Goal: Task Accomplishment & Management: Manage account settings

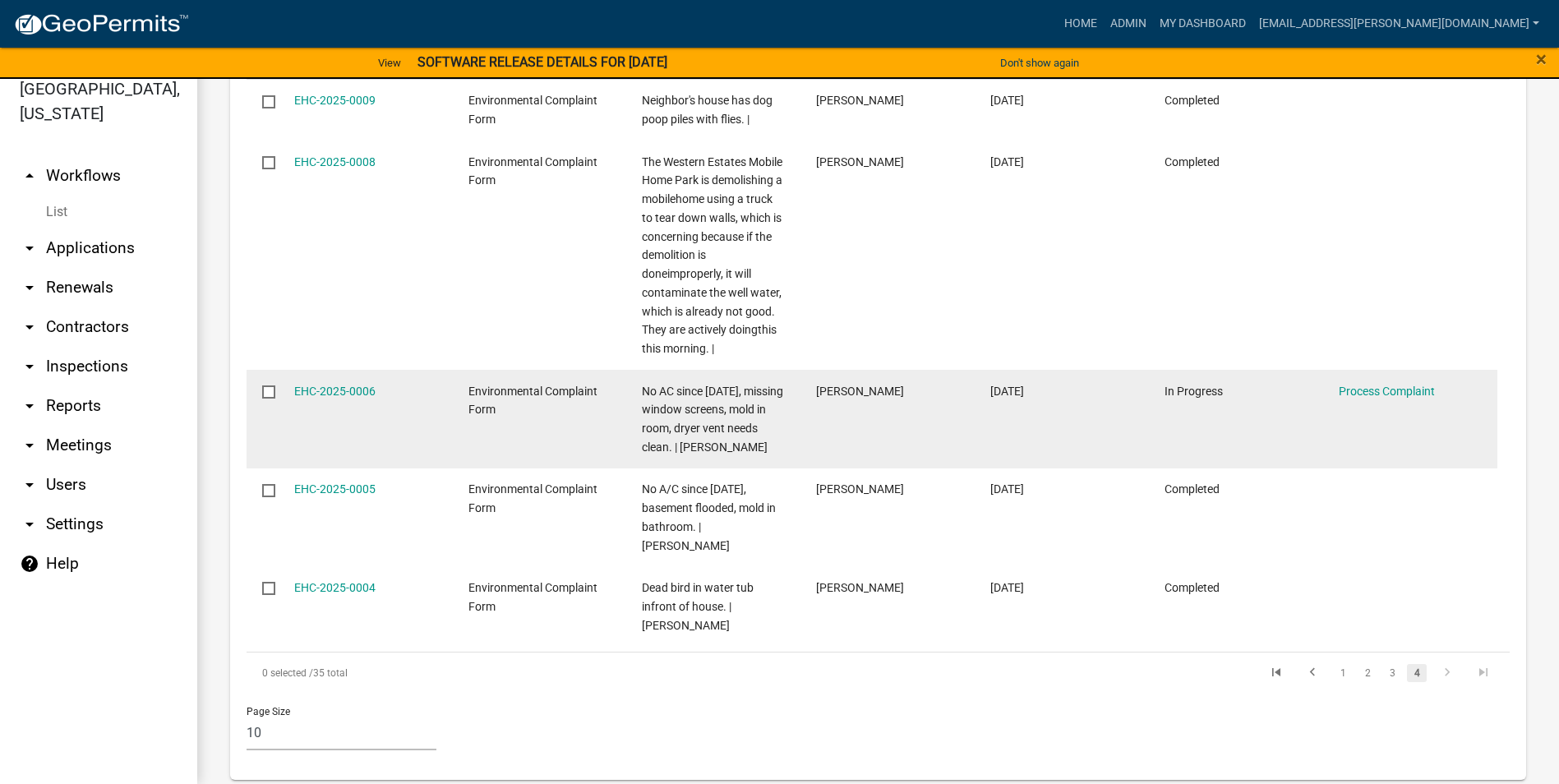
scroll to position [1725, 0]
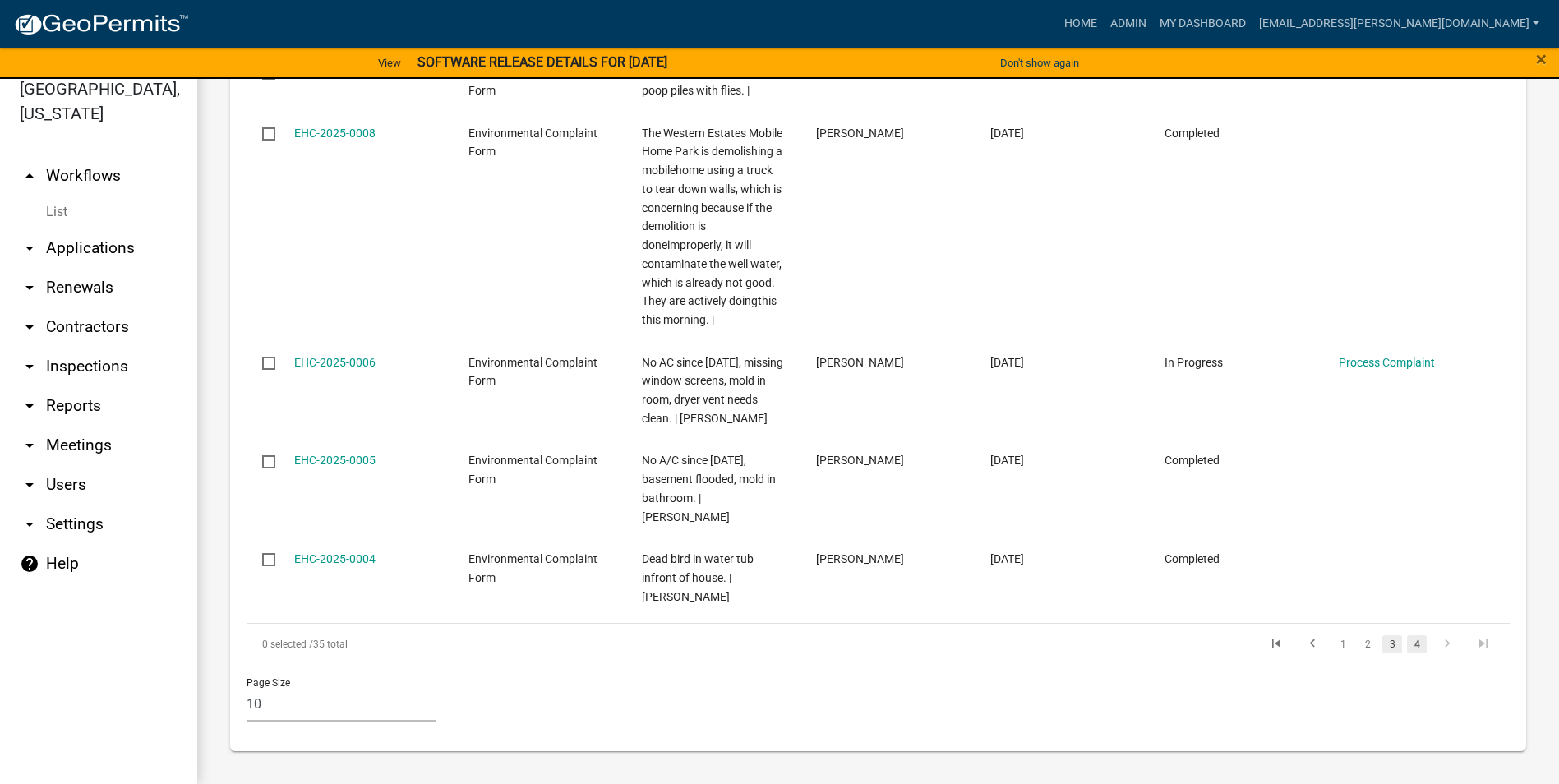
click at [1382, 645] on link "3" at bounding box center [1392, 644] width 20 height 18
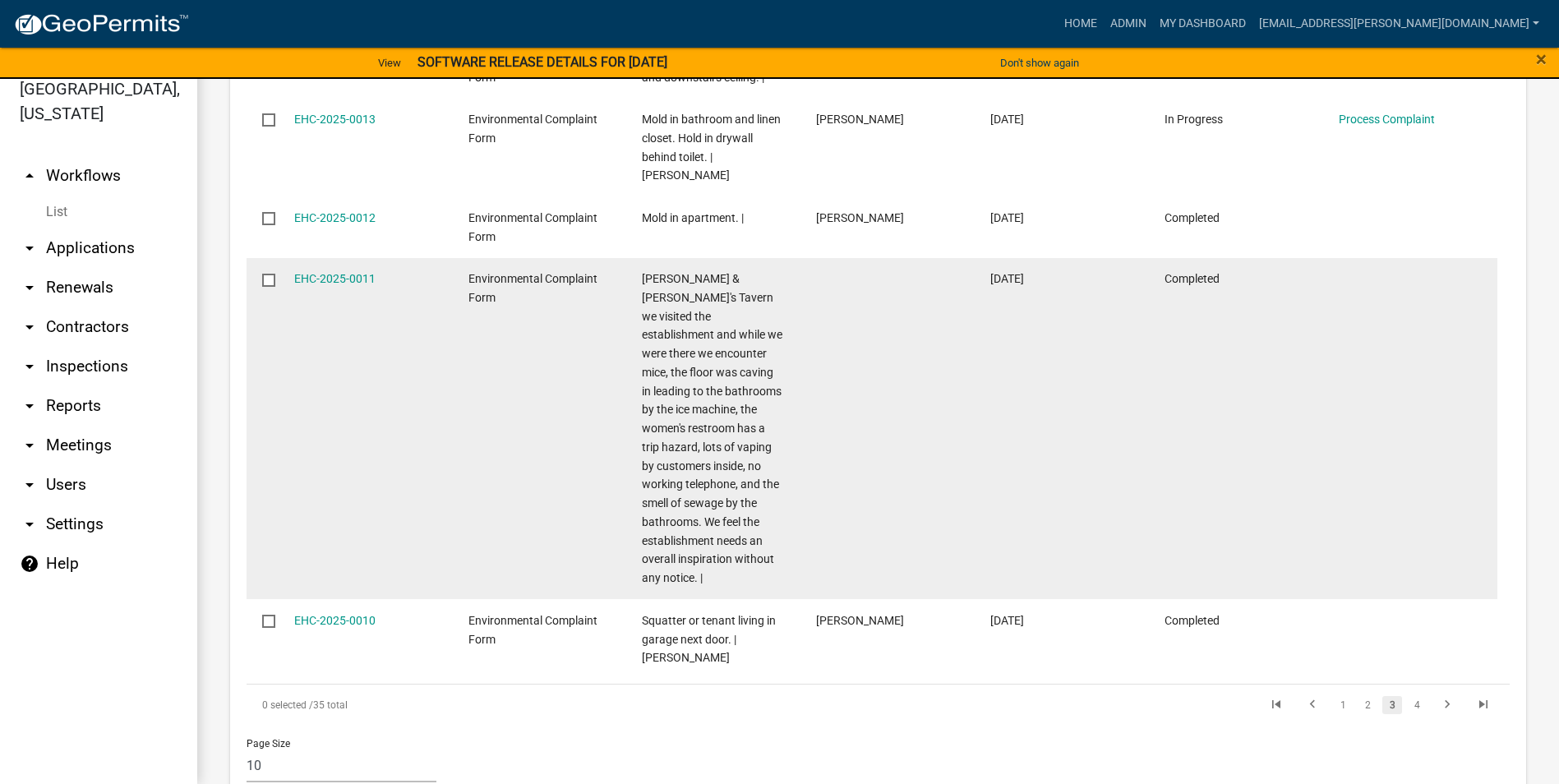
scroll to position [2179, 0]
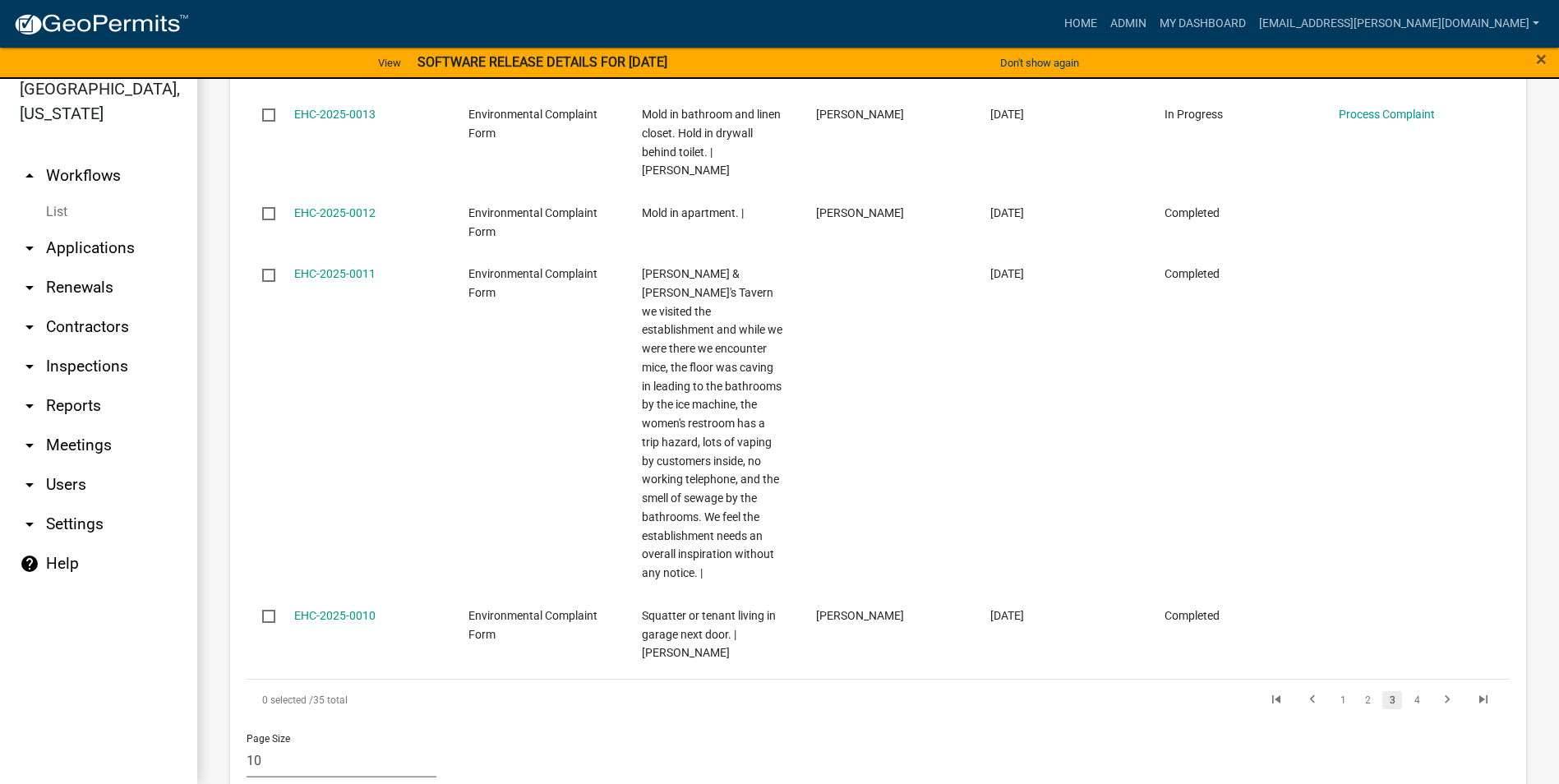
click at [282, 743] on select "10 25 50 100" at bounding box center [342, 760] width 190 height 34
select select "1: 25"
click at [247, 743] on select "10 25 50 100" at bounding box center [342, 760] width 190 height 34
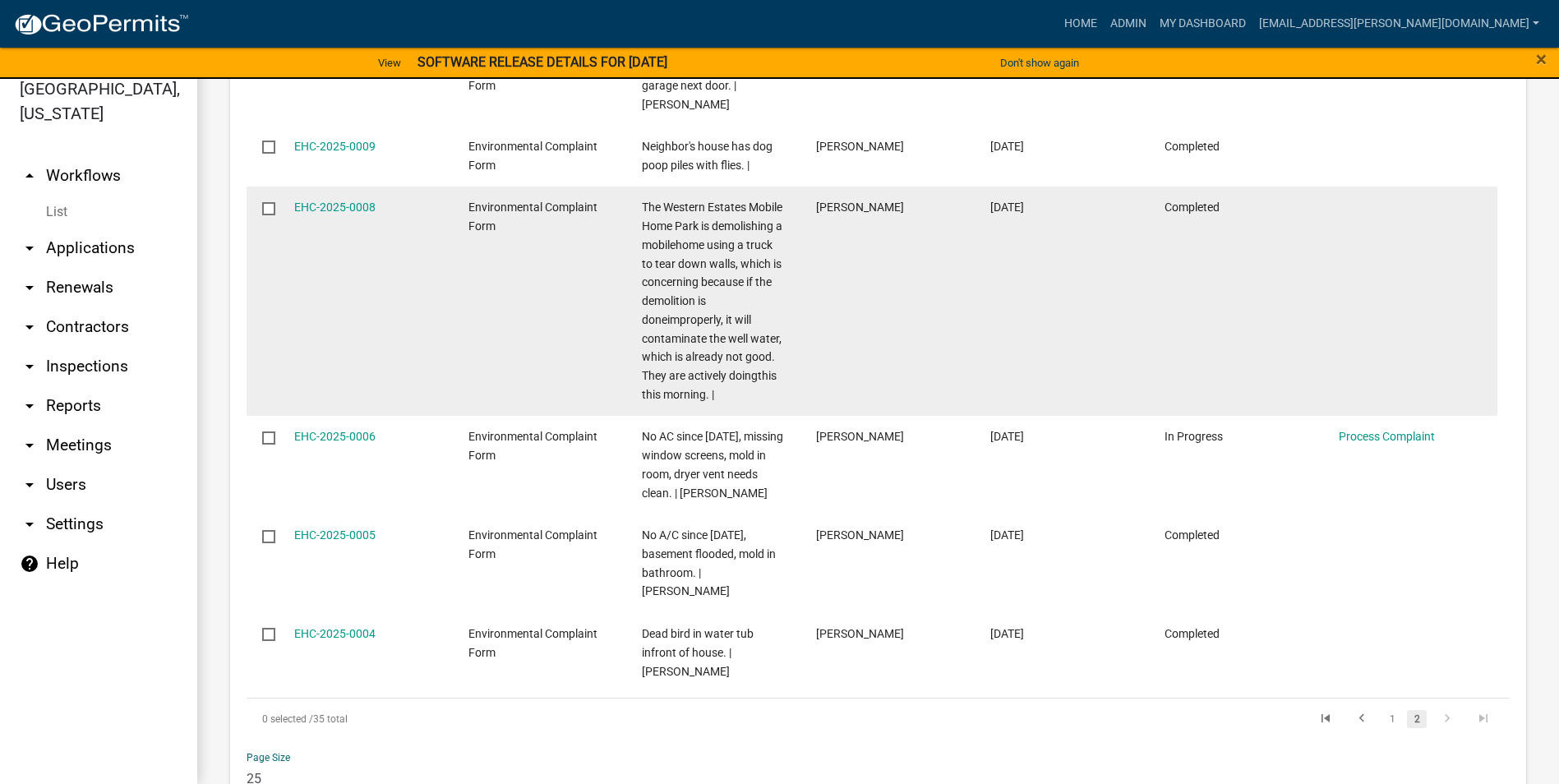
scroll to position [2328, 0]
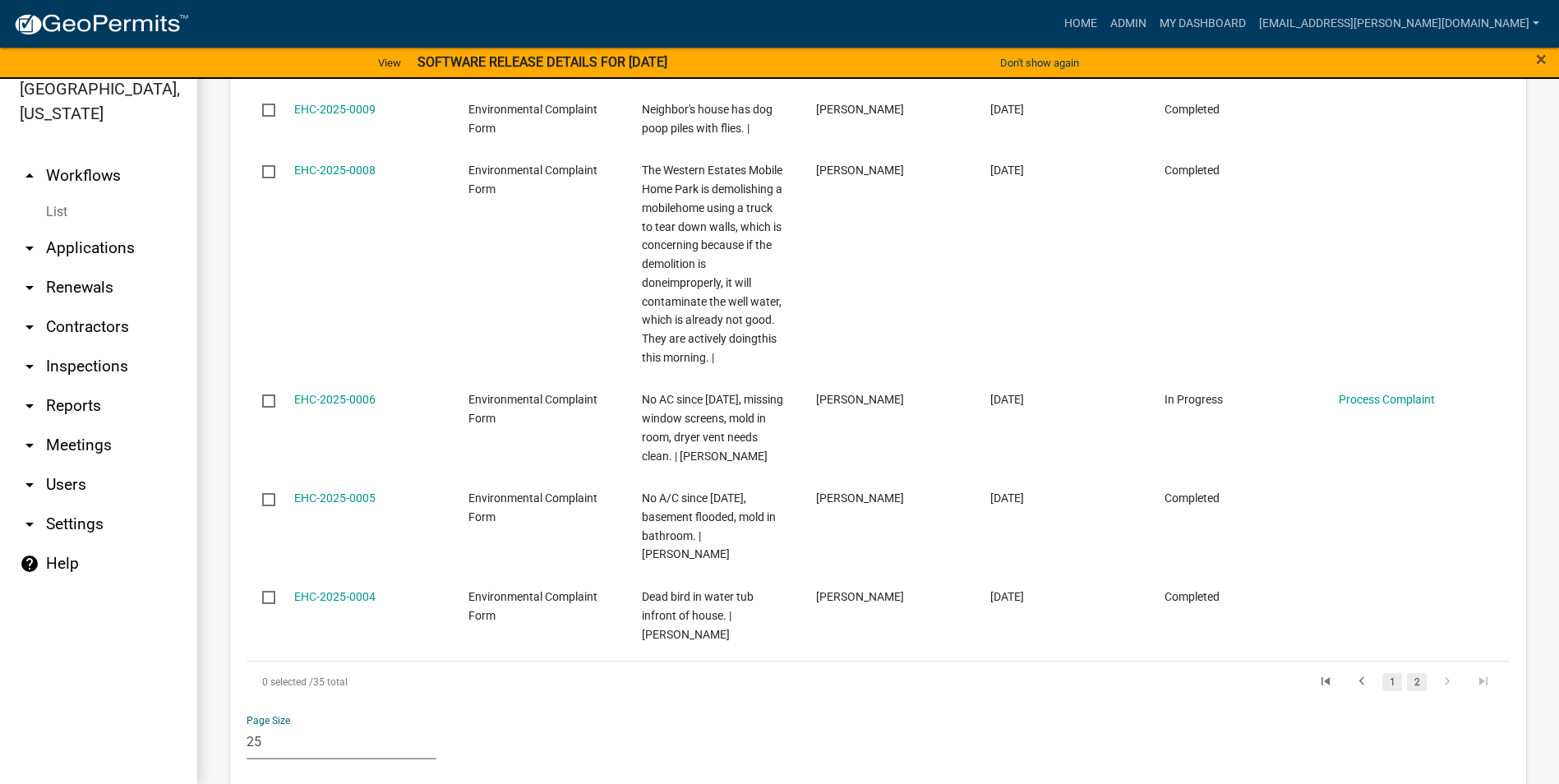
click at [1383, 672] on link "1" at bounding box center [1392, 681] width 20 height 18
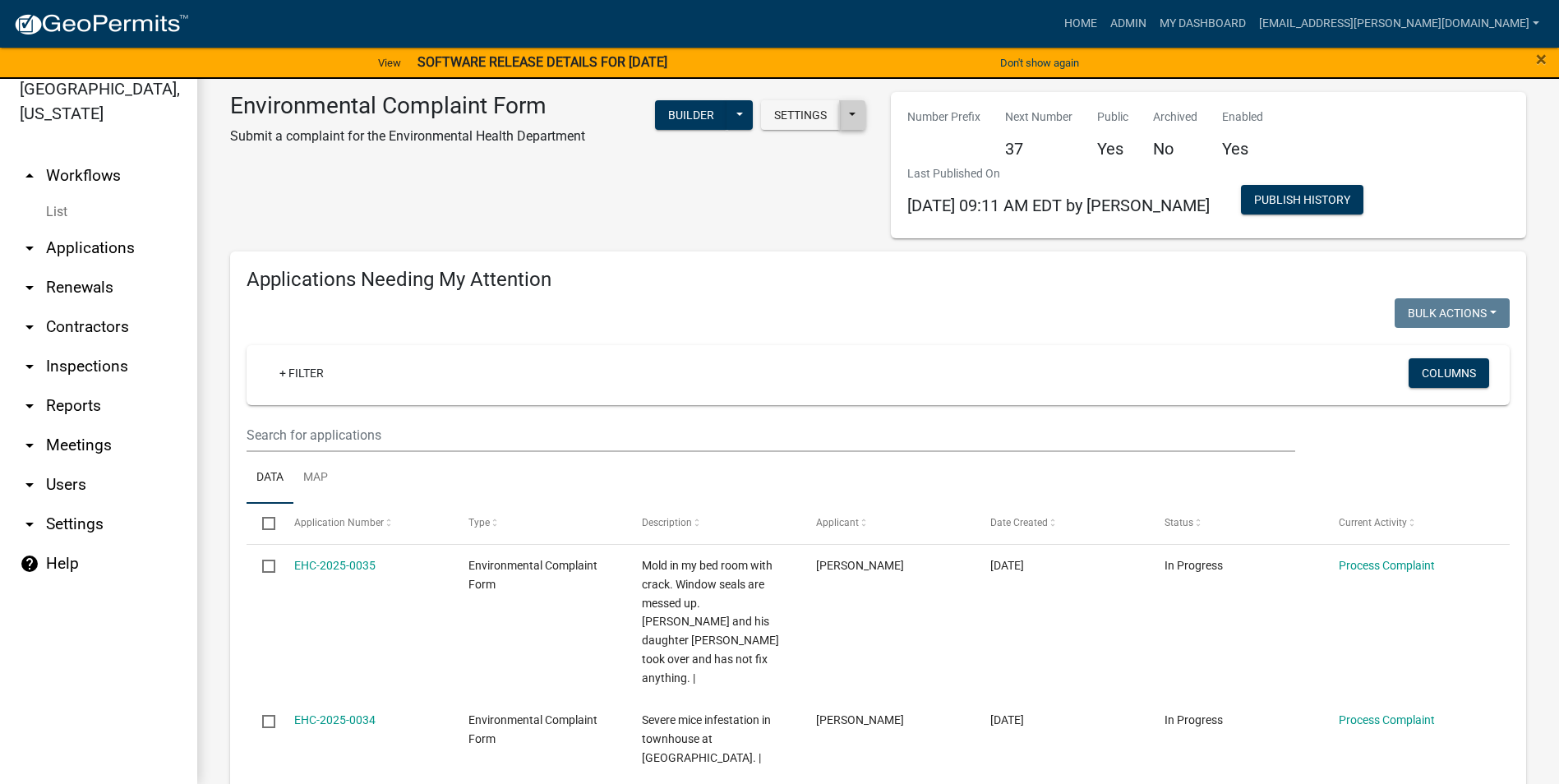
drag, startPoint x: 848, startPoint y: 103, endPoint x: 862, endPoint y: 108, distance: 14.9
click at [862, 105] on div "Settings Start Application URL Start Application URL With Parcel ID Builder Pub…" at bounding box center [737, 125] width 281 height 67
click at [794, 113] on button "Settings" at bounding box center [800, 115] width 79 height 30
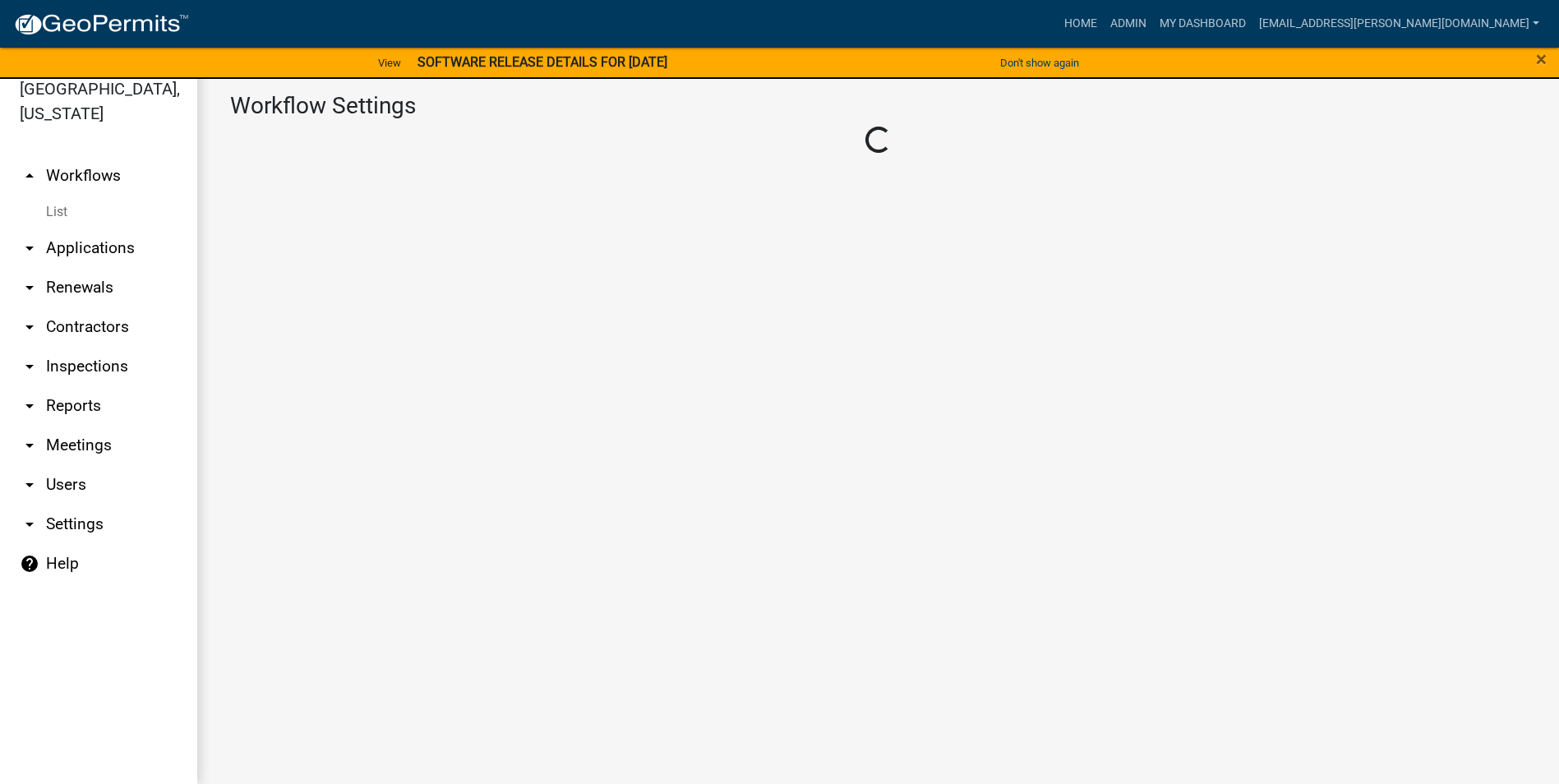
select select "1"
select select "33672ffd-ced9-482b-b3a7-3199b33fb978"
select select "59c43f69-6cd4-4167-9837-dbeca8800153"
select select "3"
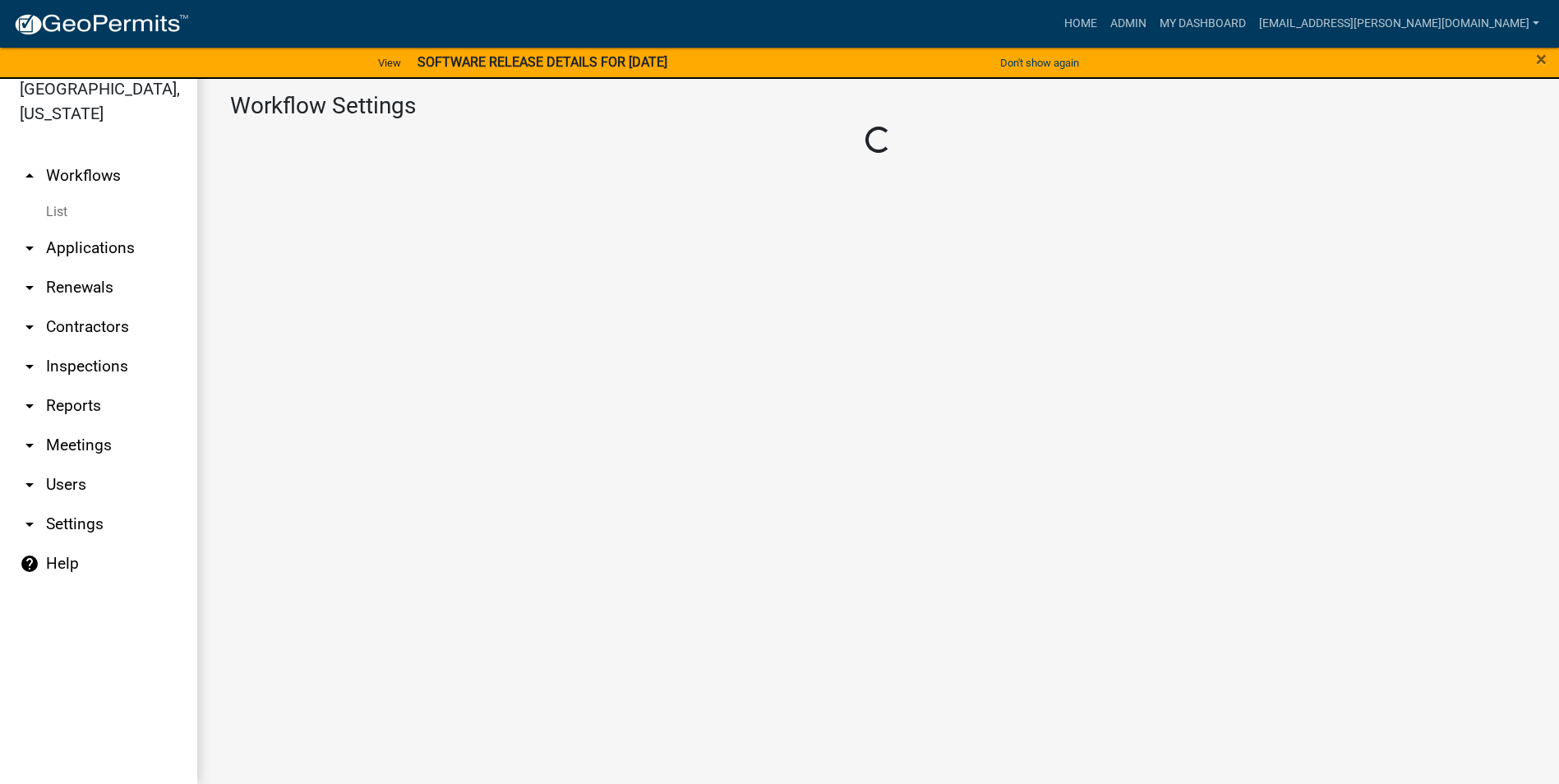
select select
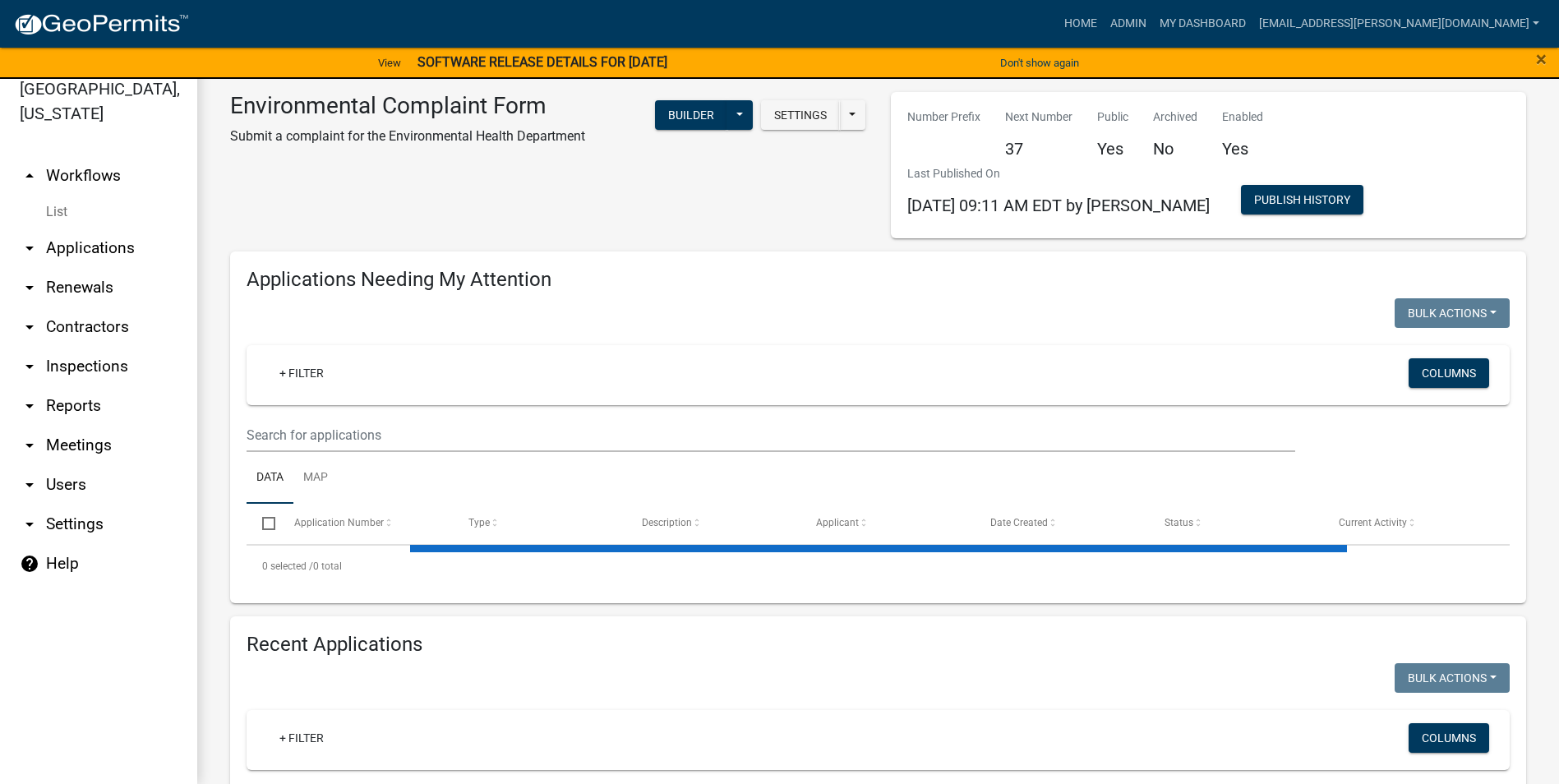
select select "1: 25"
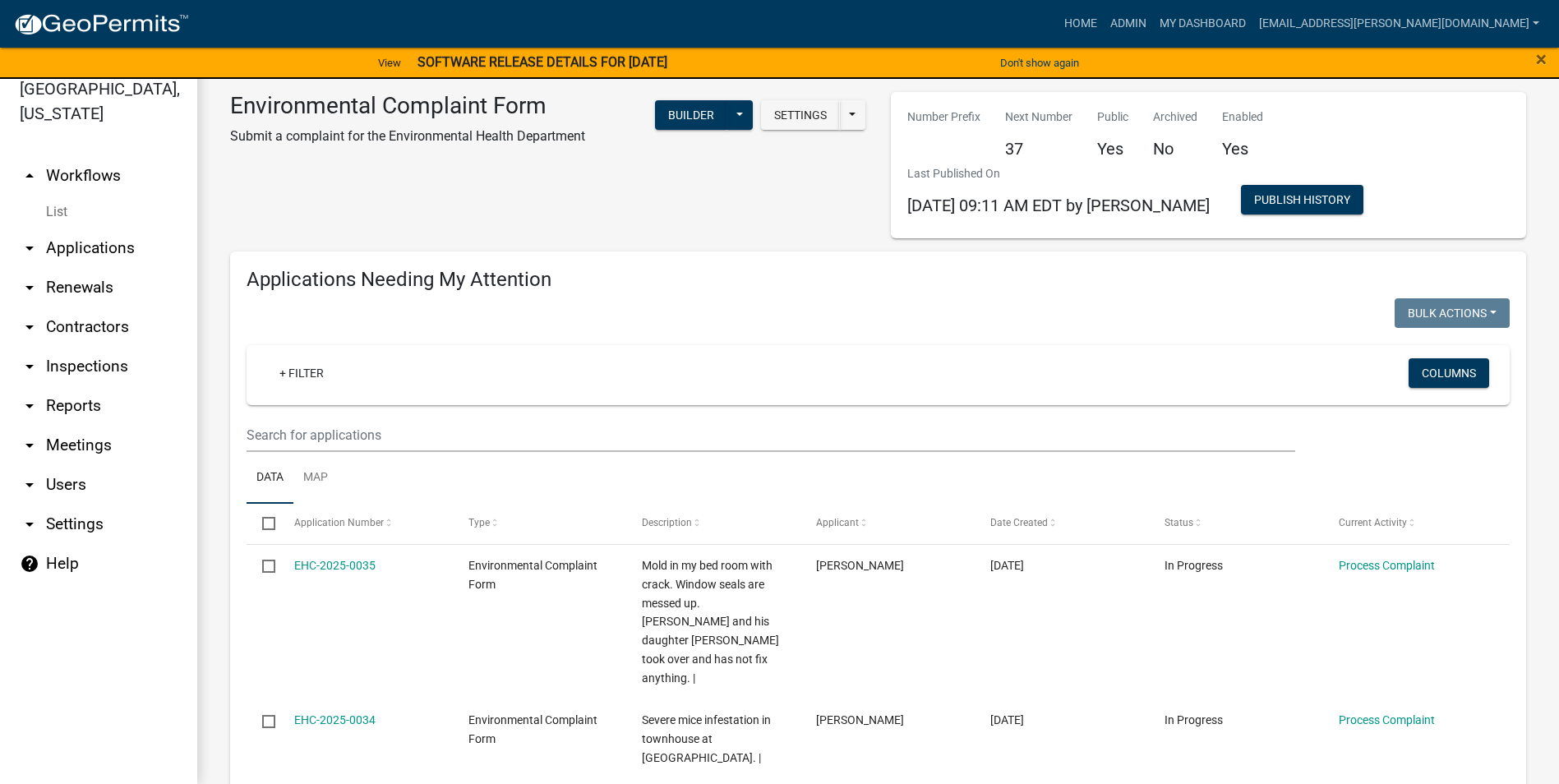
click at [863, 109] on div "Settings Start Application URL Start Application URL With Parcel ID Builder Pub…" at bounding box center [737, 125] width 281 height 67
click at [842, 112] on button at bounding box center [852, 115] width 26 height 30
click at [1136, 386] on div "+ Filter Columns" at bounding box center [878, 375] width 1248 height 60
click at [1414, 383] on button "Columns" at bounding box center [1448, 373] width 80 height 30
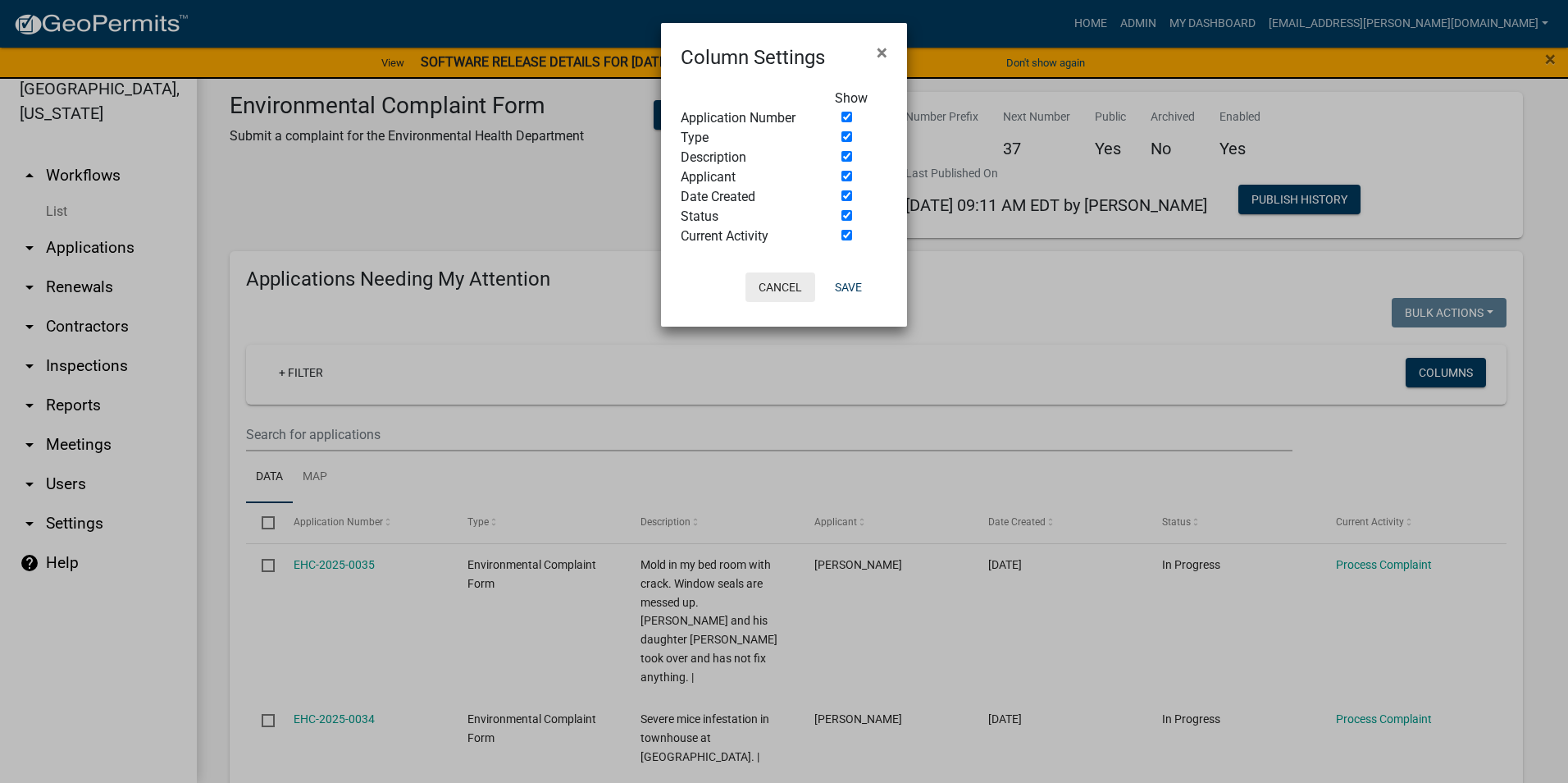
click at [803, 291] on button "Cancel" at bounding box center [780, 287] width 70 height 30
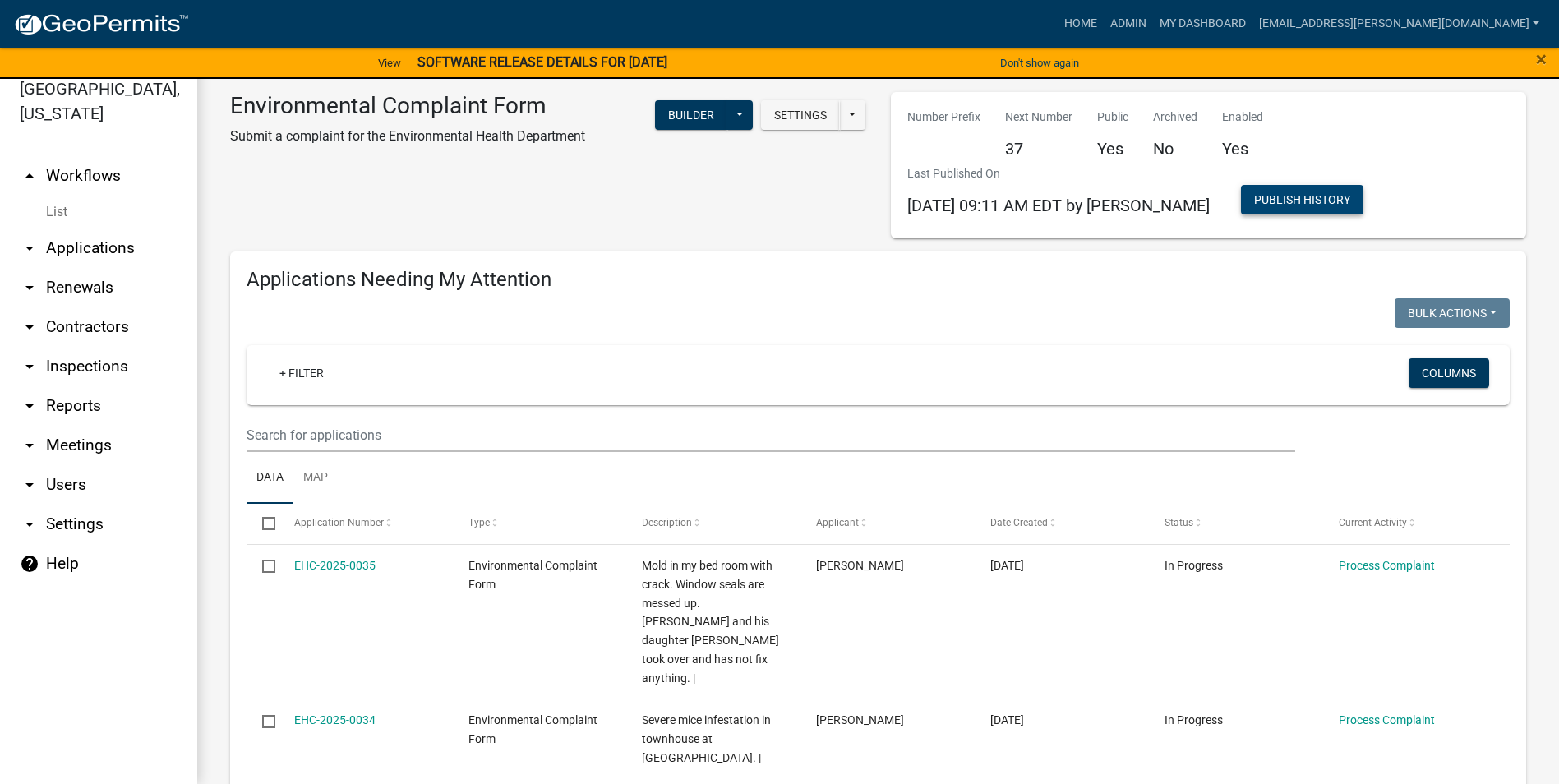
click at [1273, 198] on button "Publish History" at bounding box center [1302, 199] width 122 height 30
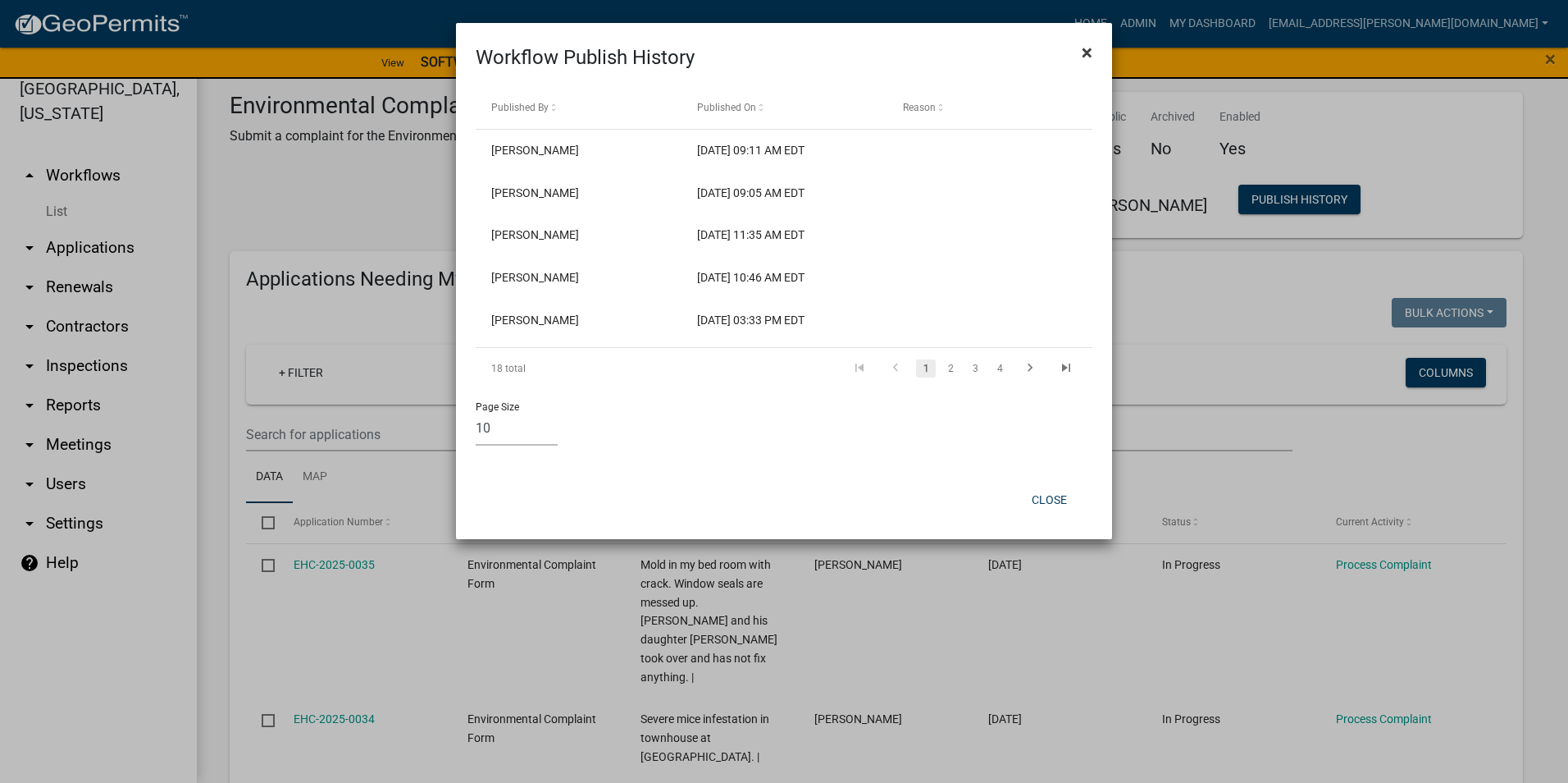
click at [1091, 44] on span "×" at bounding box center [1087, 52] width 10 height 23
